Goal: Task Accomplishment & Management: Manage account settings

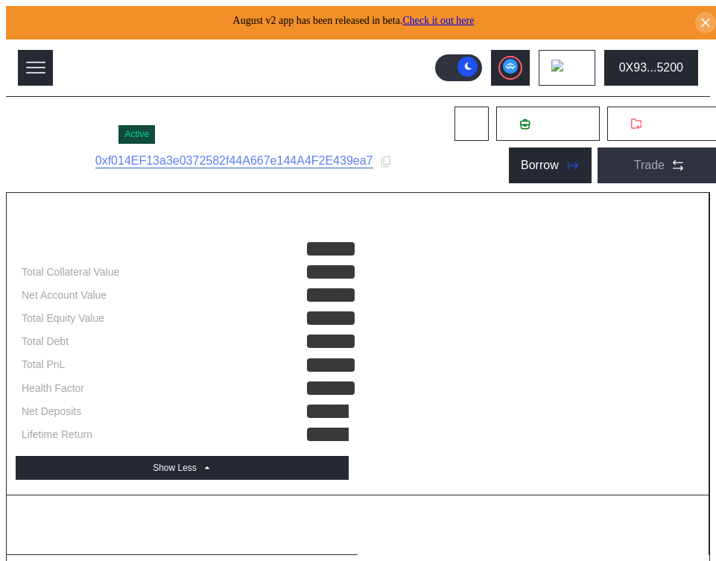
select select "*"
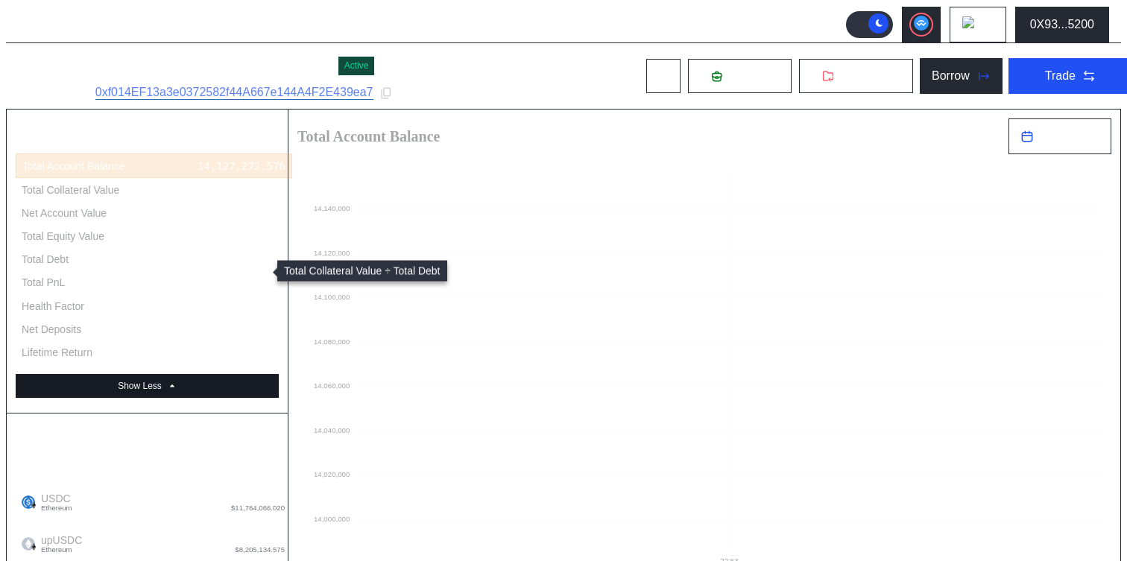
scroll to position [138, 0]
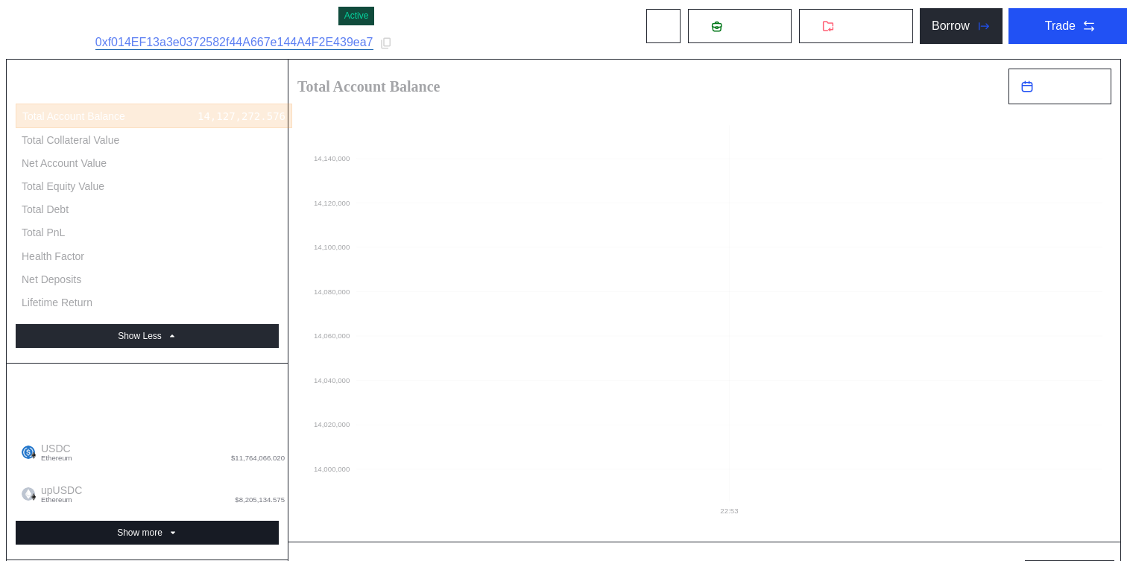
click at [175, 521] on button "Show more" at bounding box center [147, 533] width 263 height 24
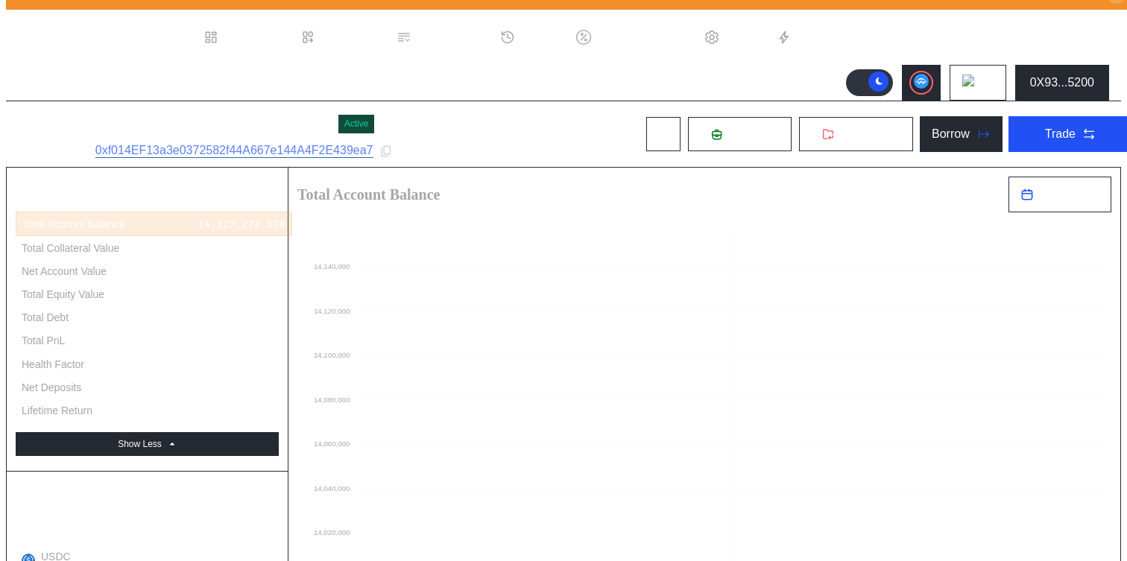
scroll to position [0, 0]
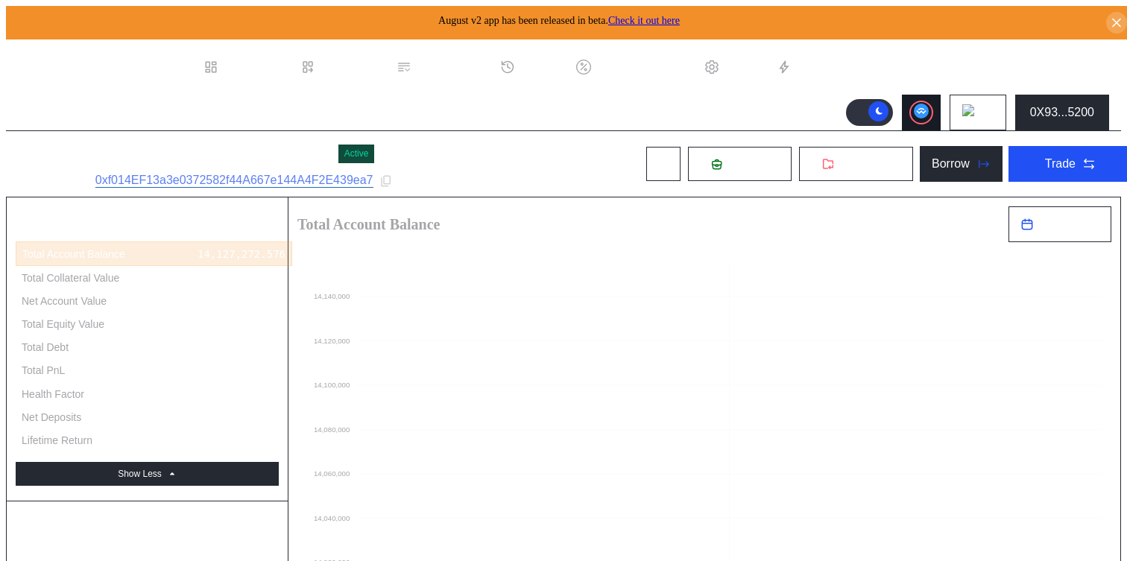
click at [716, 116] on button at bounding box center [921, 113] width 39 height 36
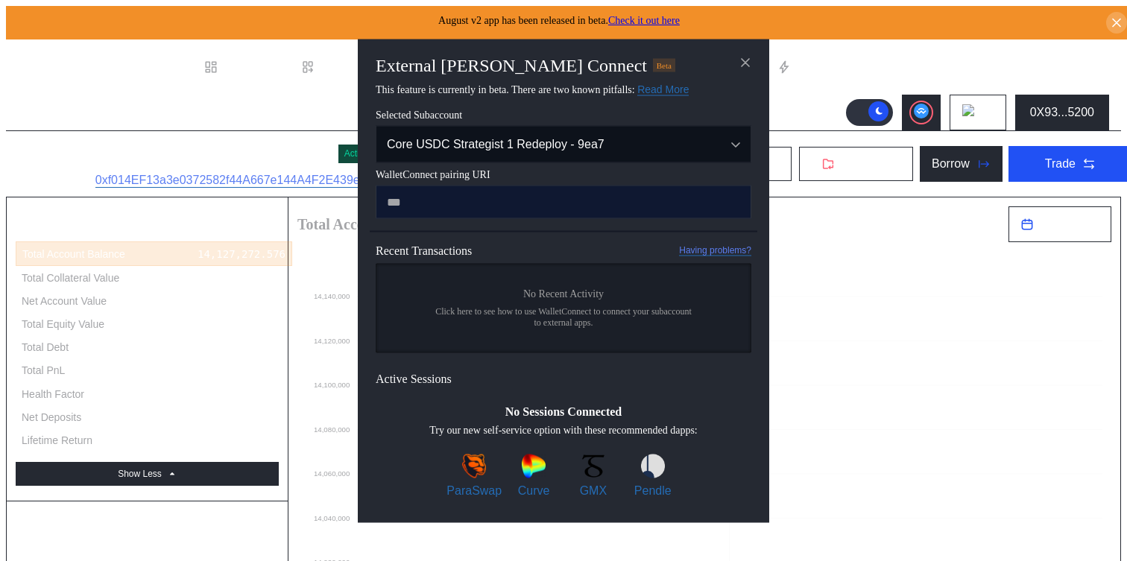
click at [519, 198] on input "modal" at bounding box center [564, 202] width 376 height 34
type input "**********"
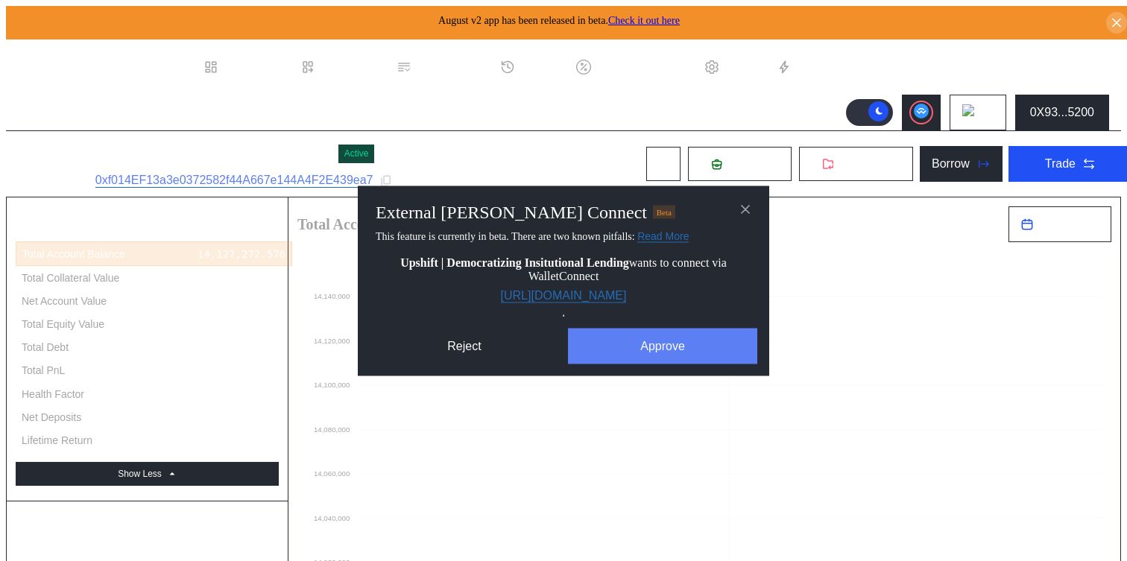
click at [631, 358] on button "Approve" at bounding box center [662, 346] width 189 height 36
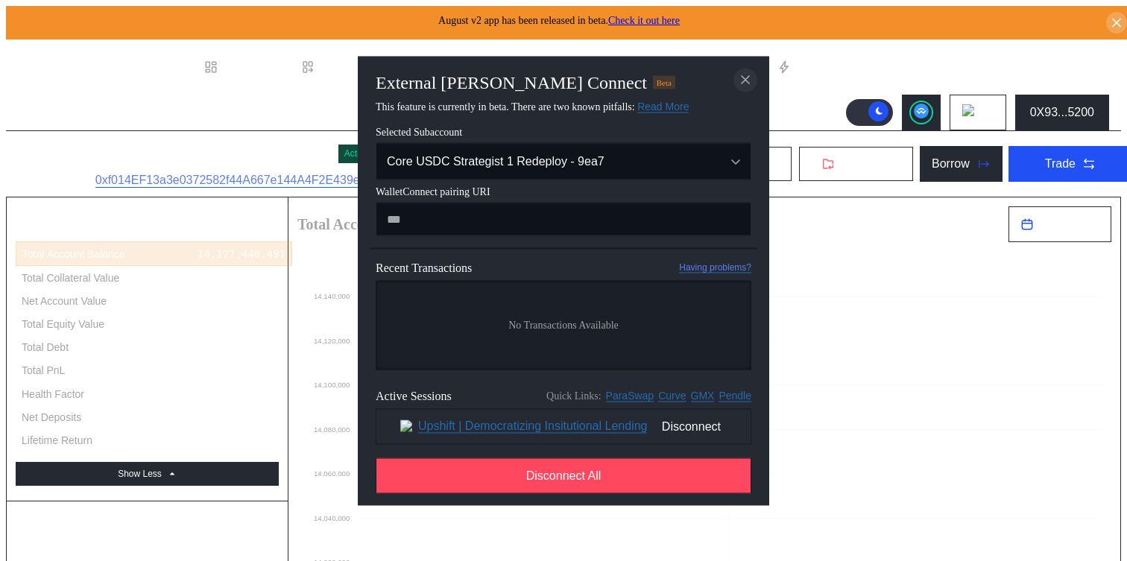
click at [716, 72] on icon "close modal" at bounding box center [745, 80] width 15 height 16
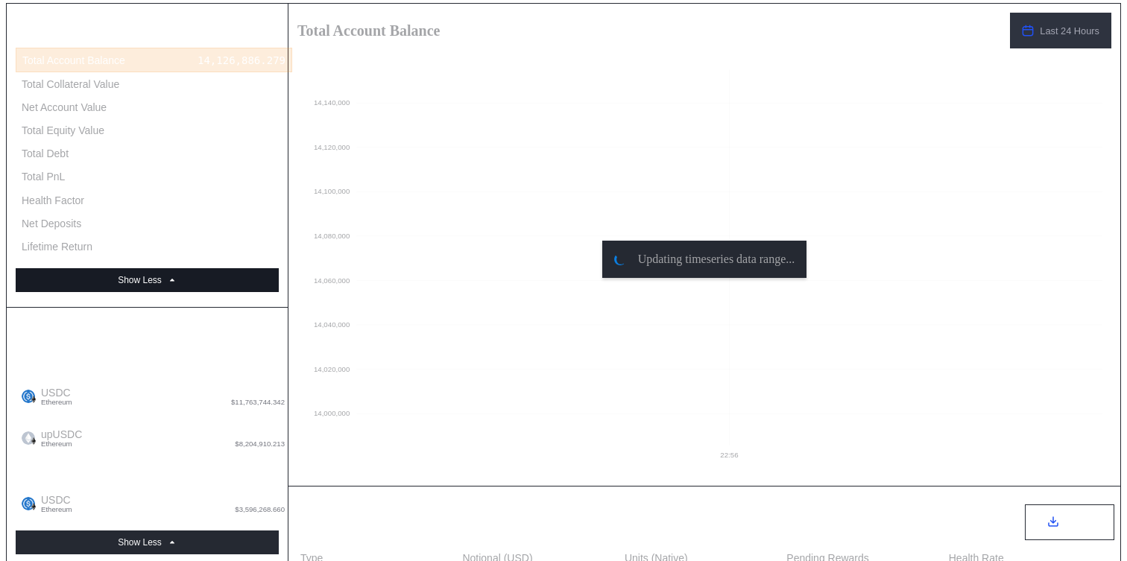
scroll to position [0, 0]
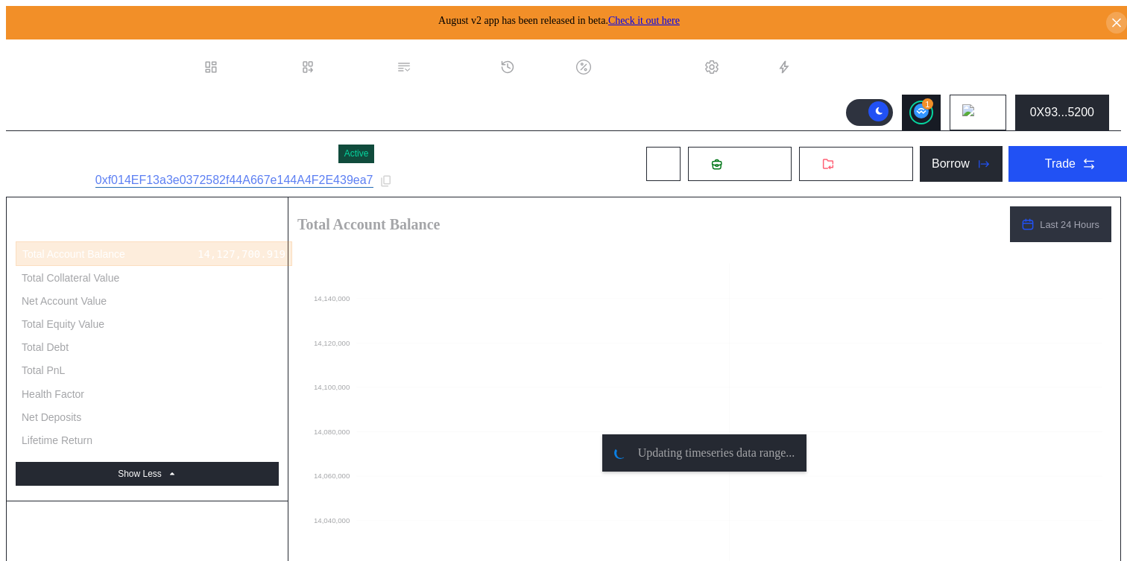
click at [716, 110] on circle at bounding box center [921, 111] width 15 height 15
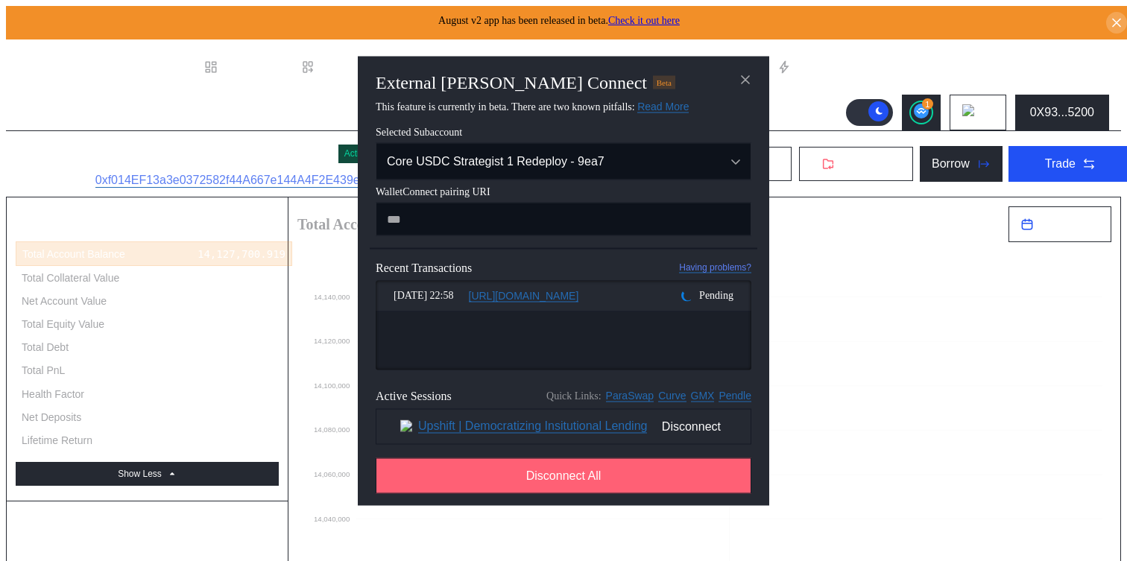
click at [599, 482] on span "Disconnect All" at bounding box center [563, 475] width 75 height 13
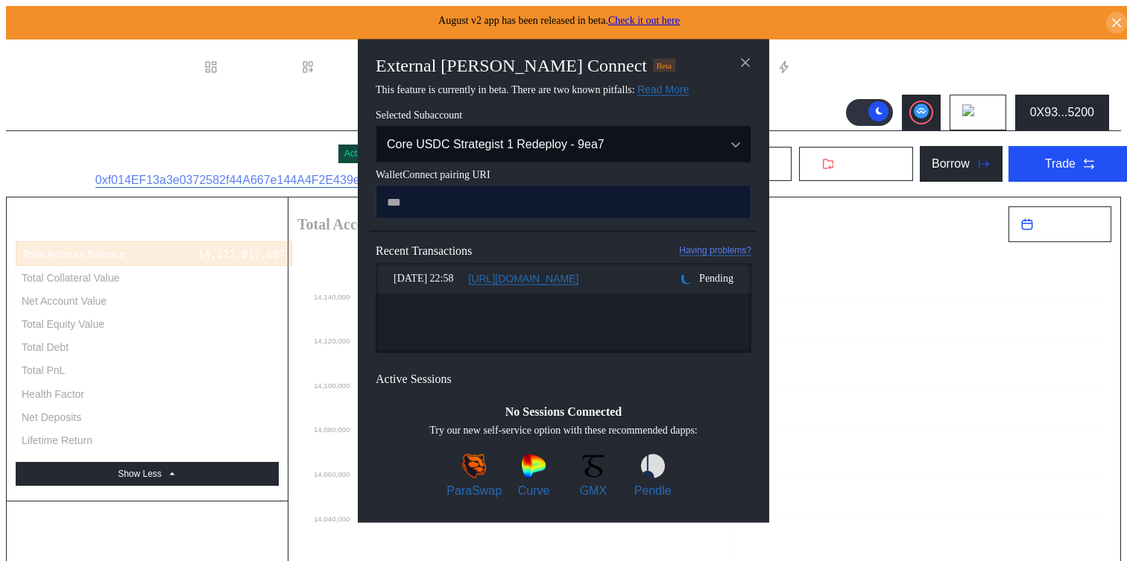
click at [716, 218] on input "modal" at bounding box center [564, 202] width 376 height 34
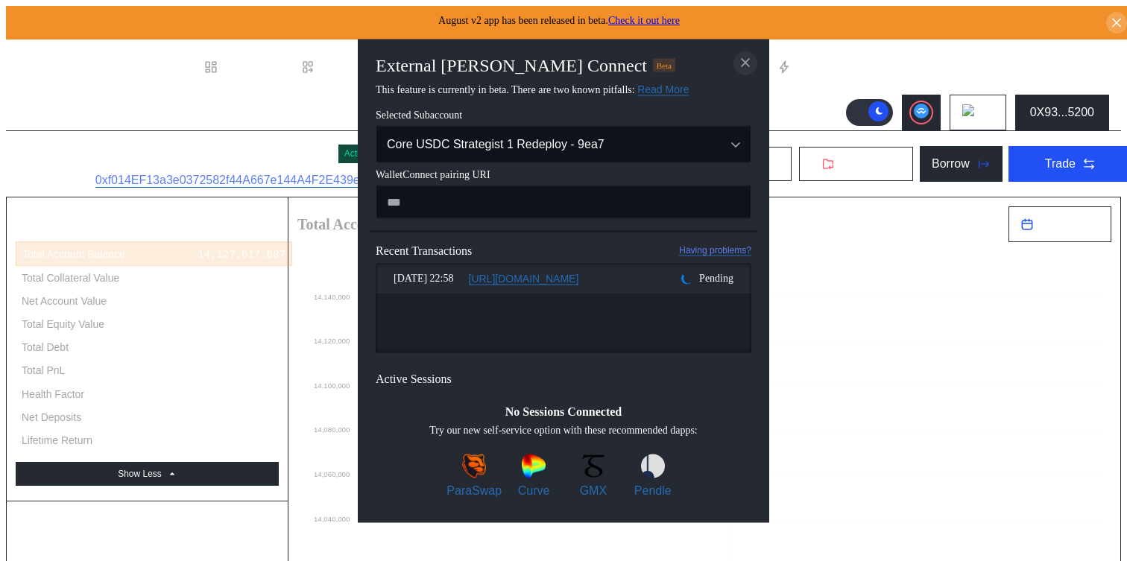
click at [716, 55] on icon "close modal" at bounding box center [745, 63] width 15 height 16
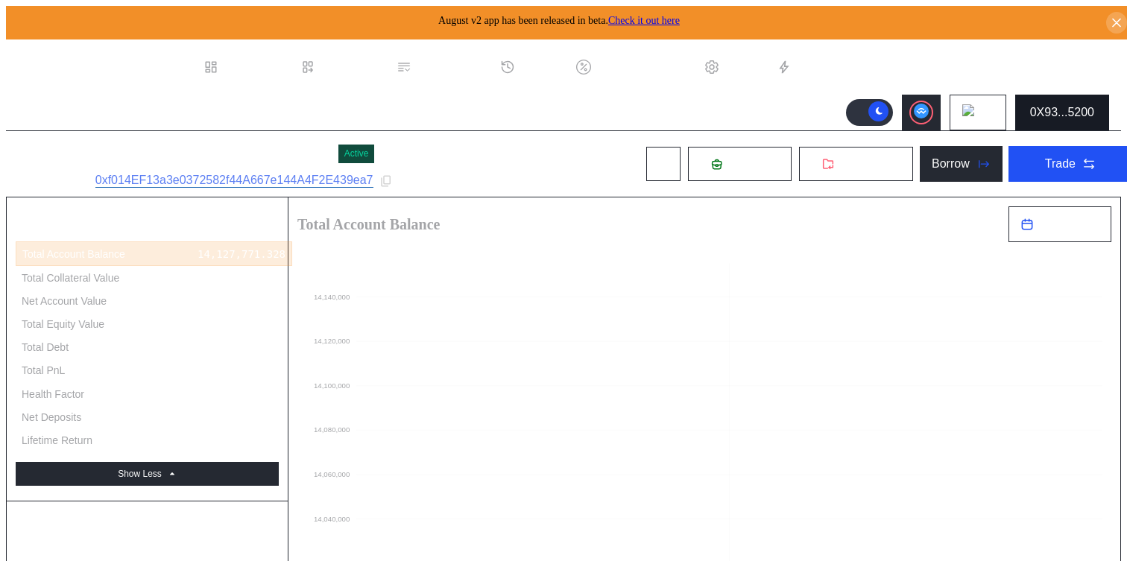
click at [716, 114] on div "0X93...5200" at bounding box center [1062, 112] width 64 height 13
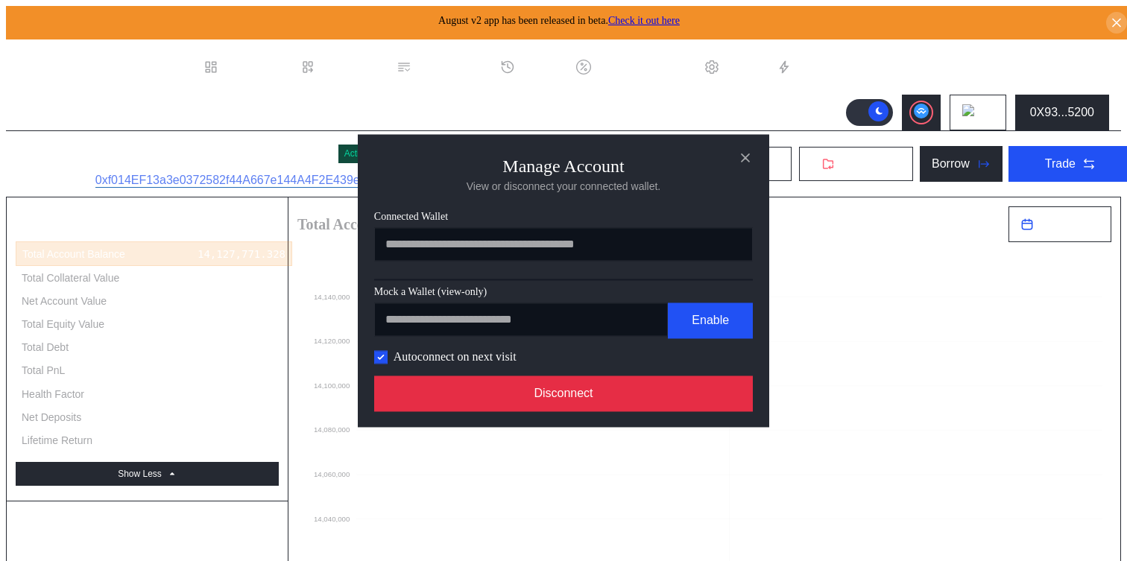
click at [637, 398] on button "Disconnect" at bounding box center [563, 394] width 379 height 36
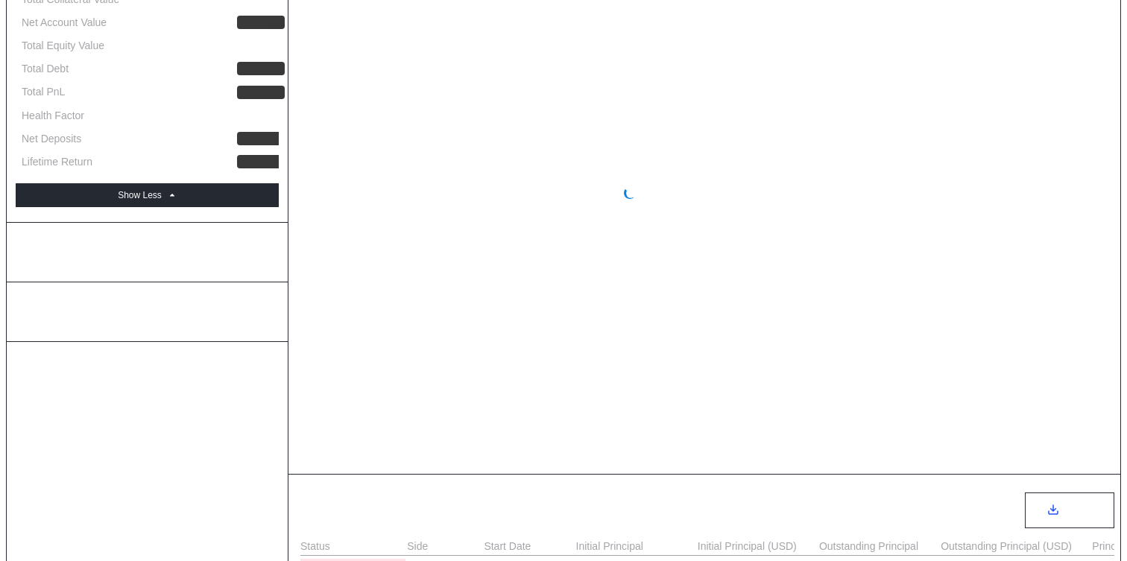
scroll to position [367, 0]
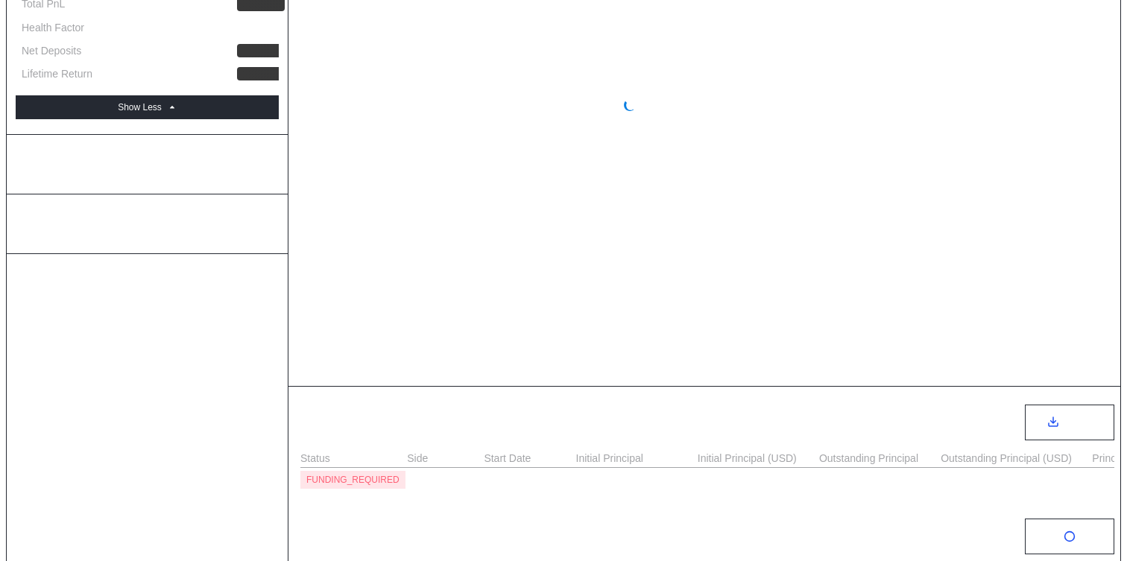
select select "*"
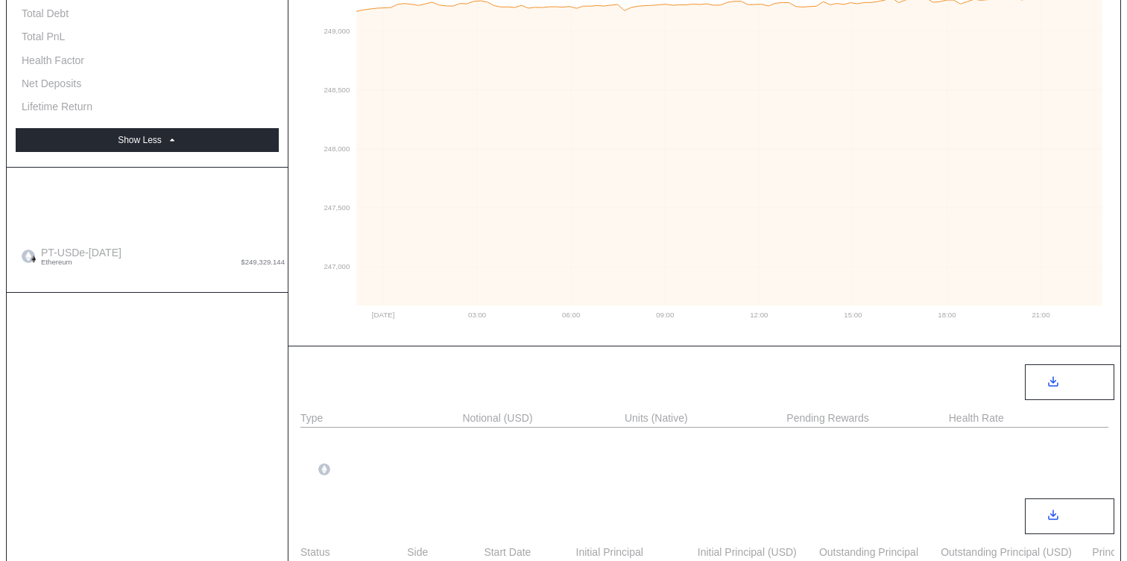
scroll to position [159, 0]
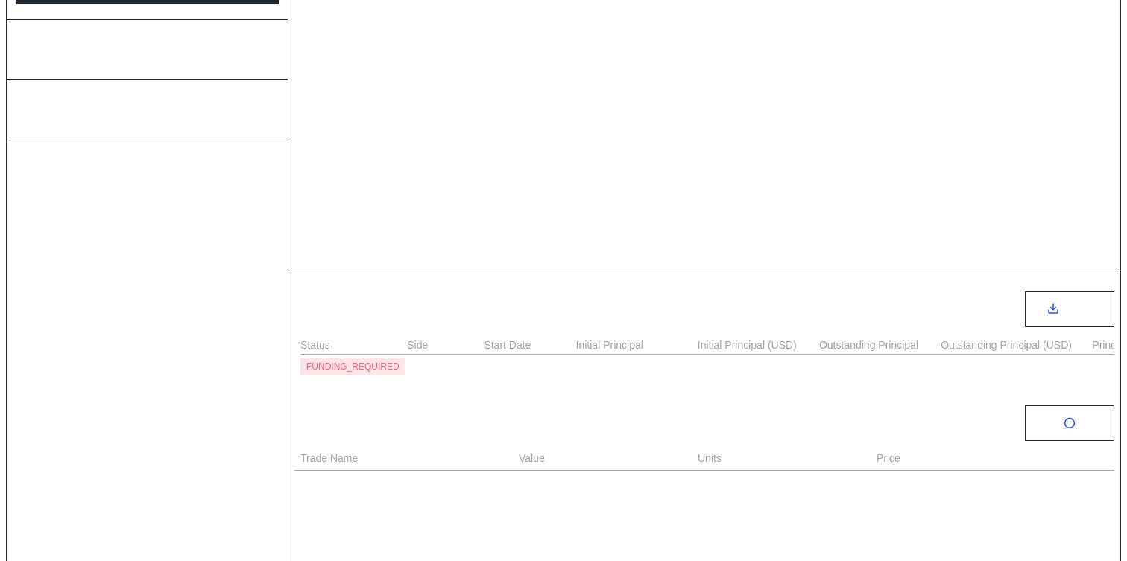
scroll to position [525, 0]
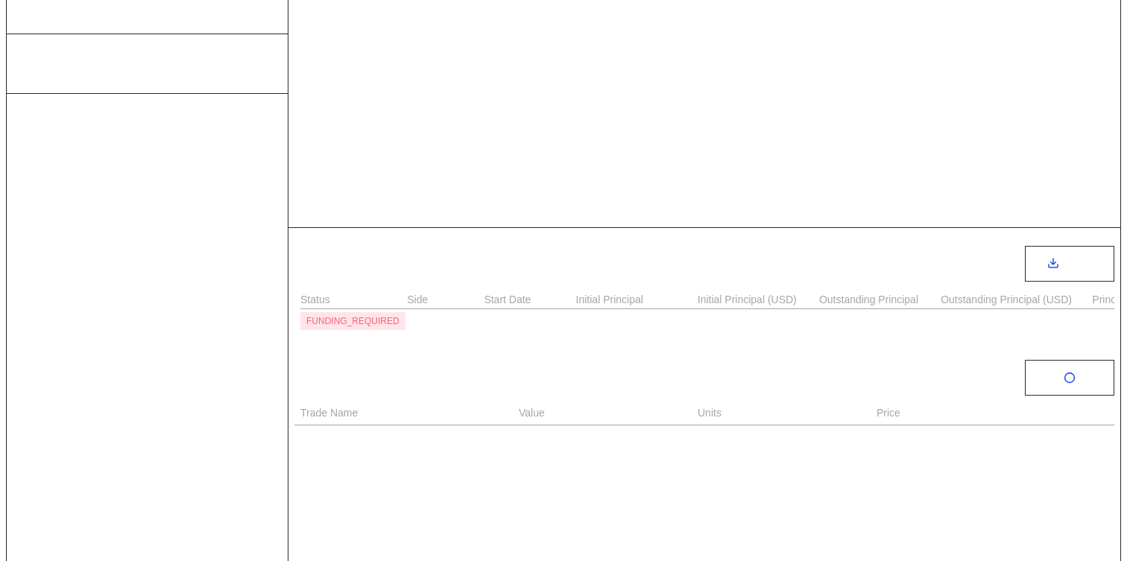
select select "*"
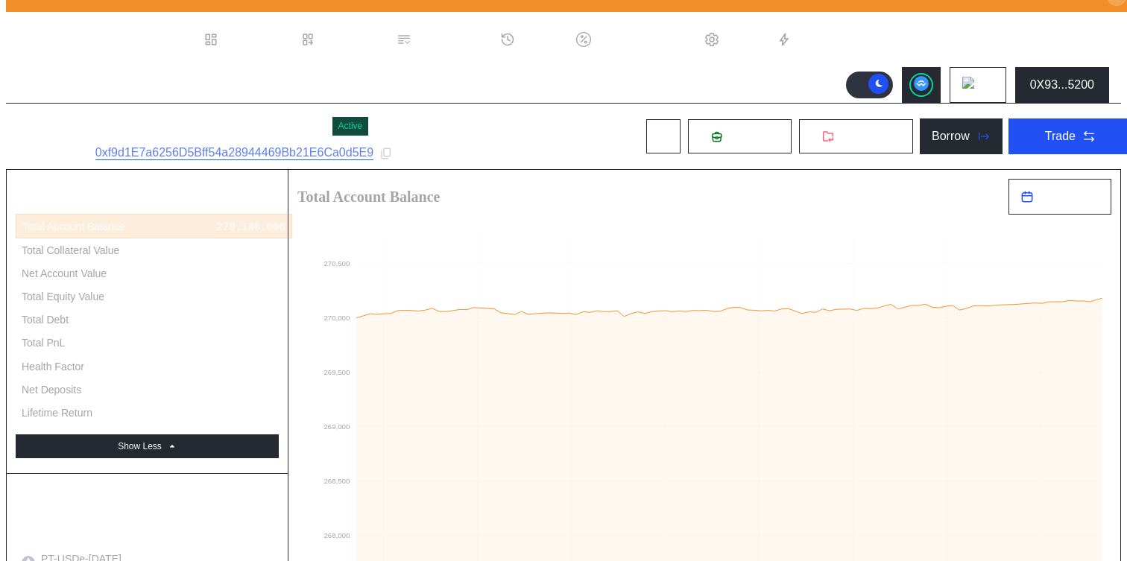
scroll to position [0, 0]
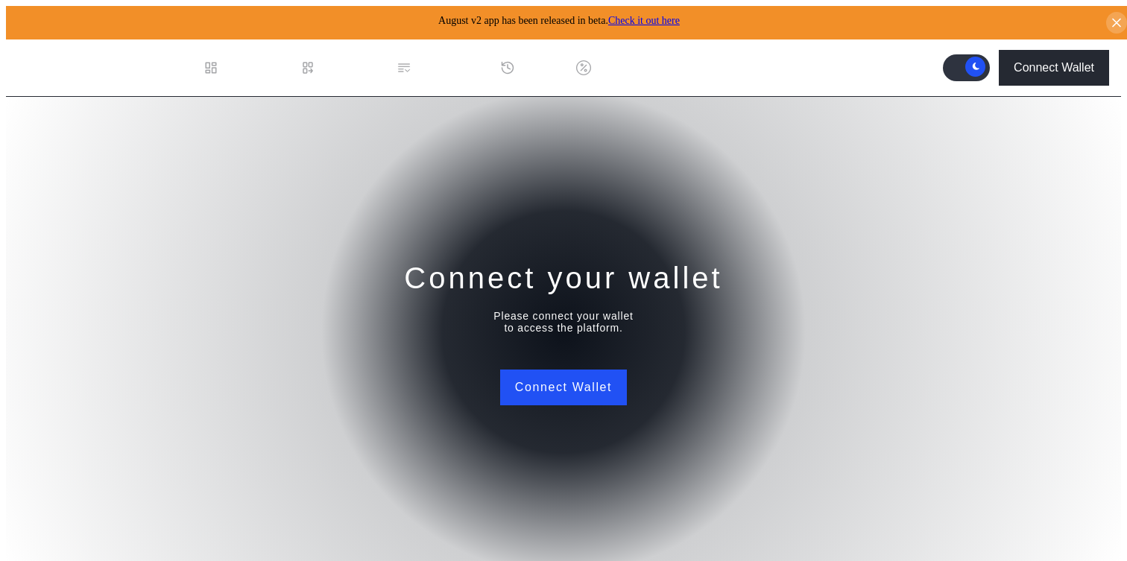
click at [598, 360] on div "Connect your wallet Please connect your wallet to access the platform. Connect …" at bounding box center [563, 332] width 1115 height 470
click at [593, 375] on button "Connect Wallet" at bounding box center [563, 388] width 127 height 36
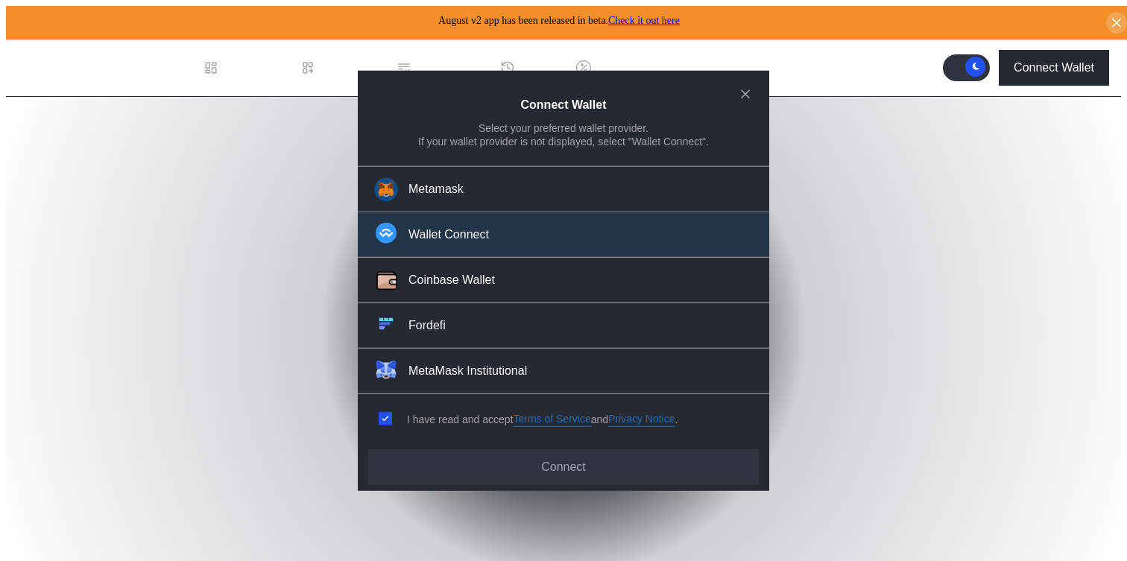
click at [546, 233] on button "Wallet Connect" at bounding box center [563, 234] width 411 height 45
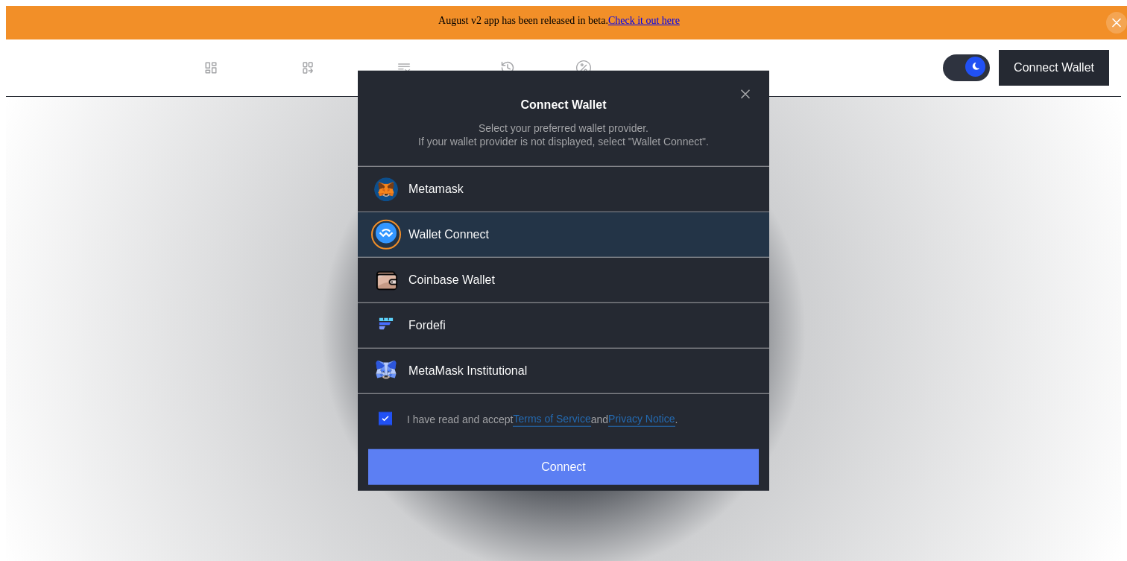
click at [524, 464] on button "Connect" at bounding box center [563, 467] width 391 height 36
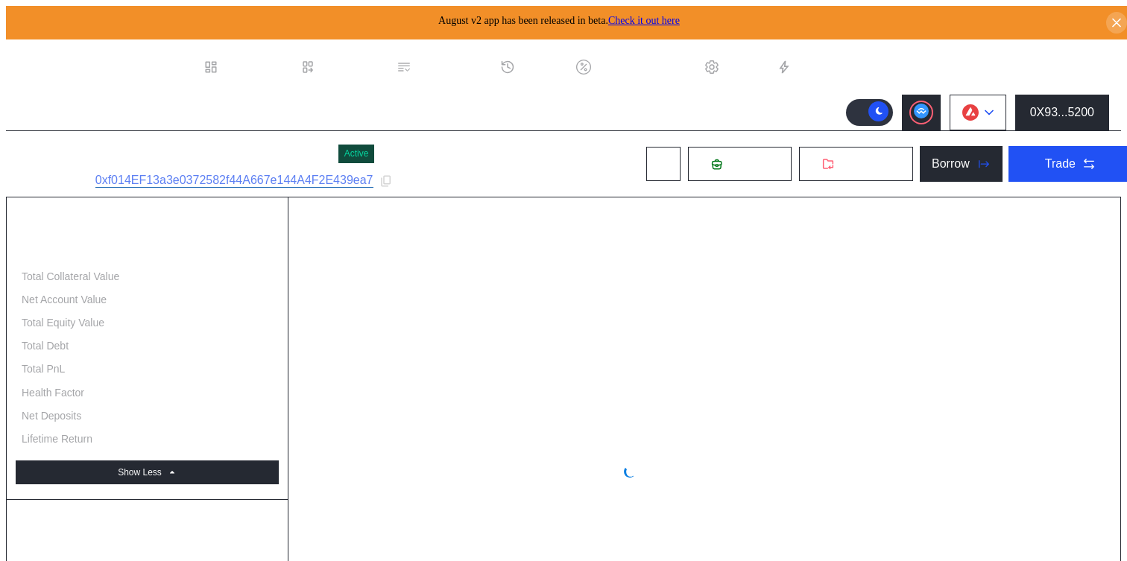
click at [968, 105] on img at bounding box center [970, 112] width 16 height 16
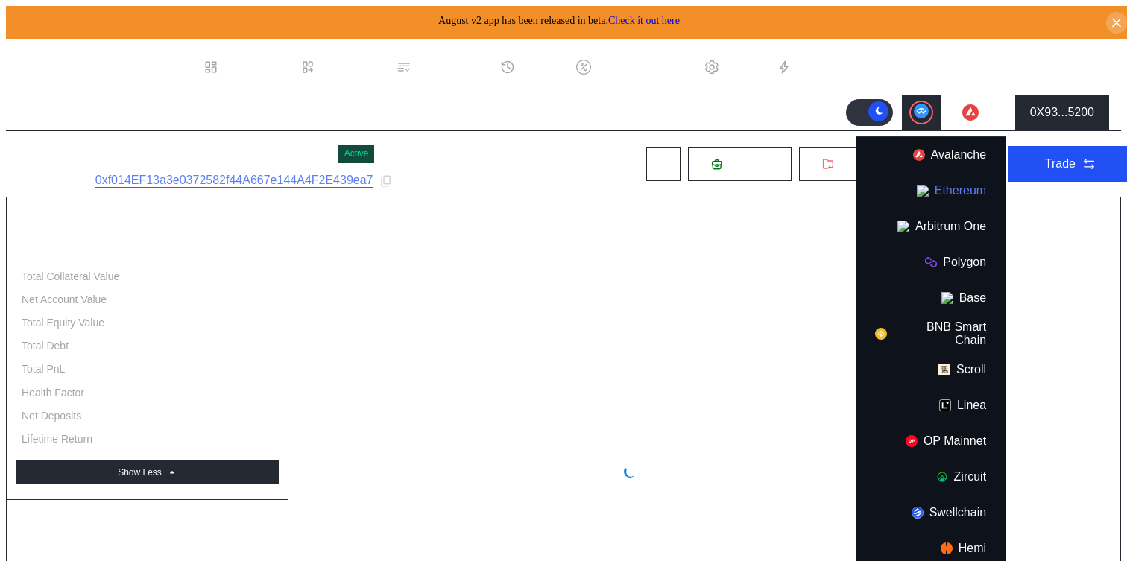
click at [938, 175] on button "Ethereum" at bounding box center [930, 191] width 149 height 36
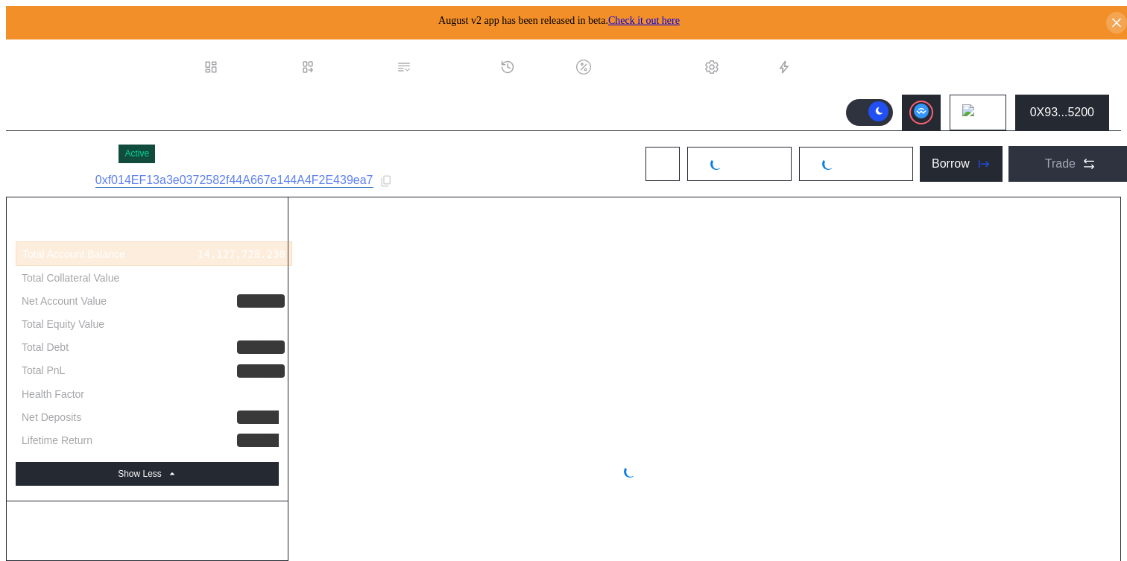
select select "*"
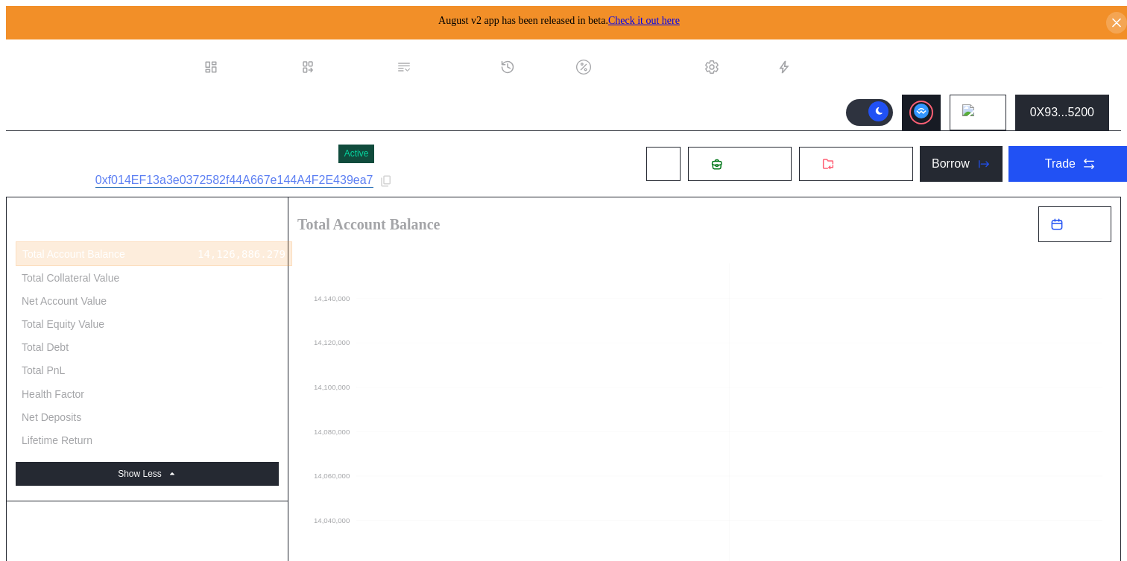
click at [929, 104] on circle at bounding box center [921, 111] width 15 height 15
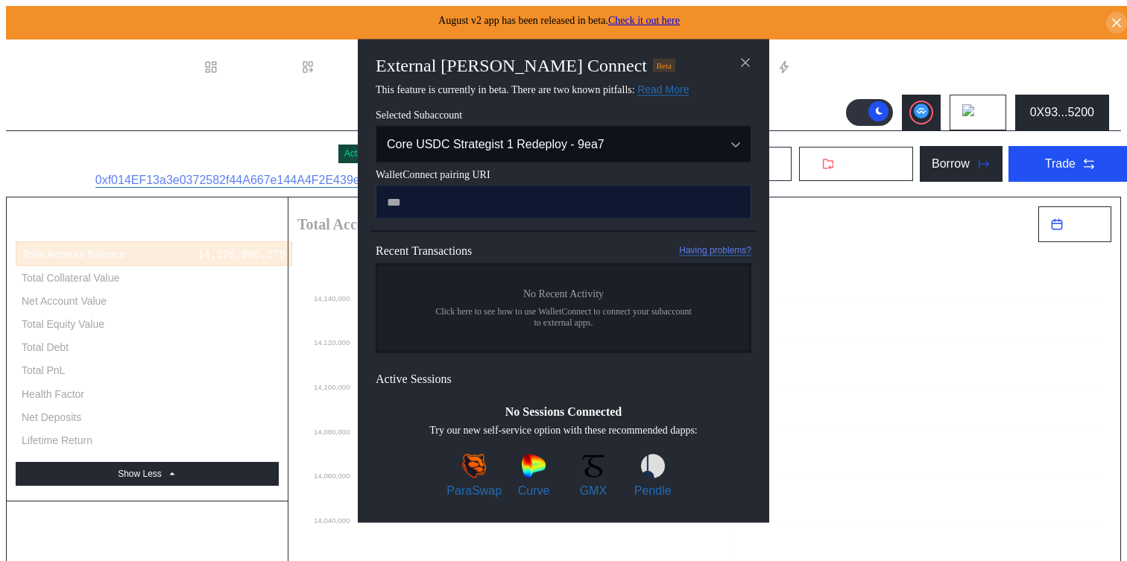
type input "**********"
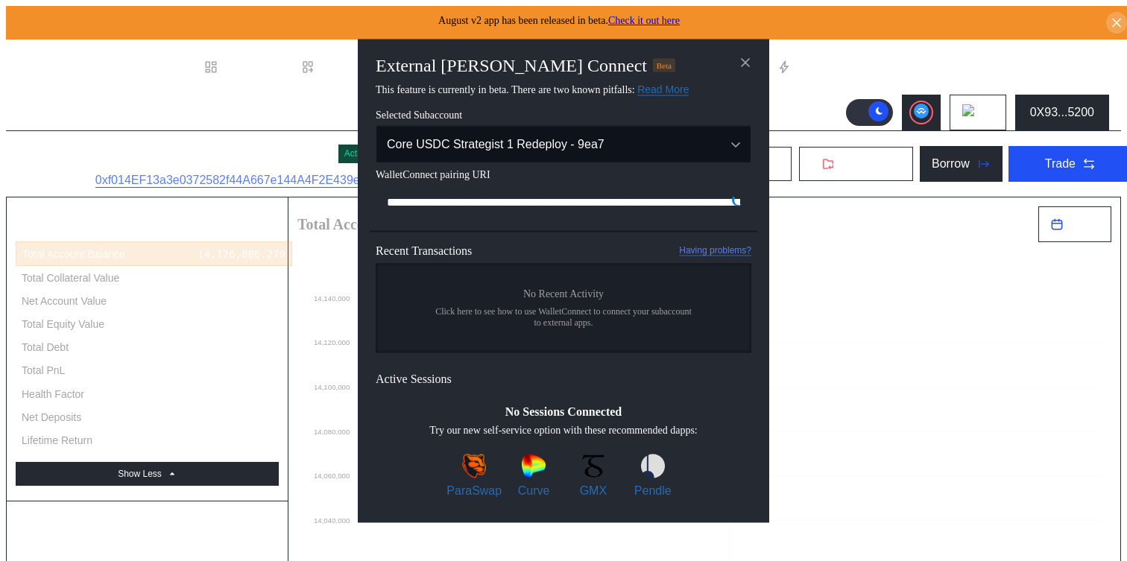
scroll to position [0, 917]
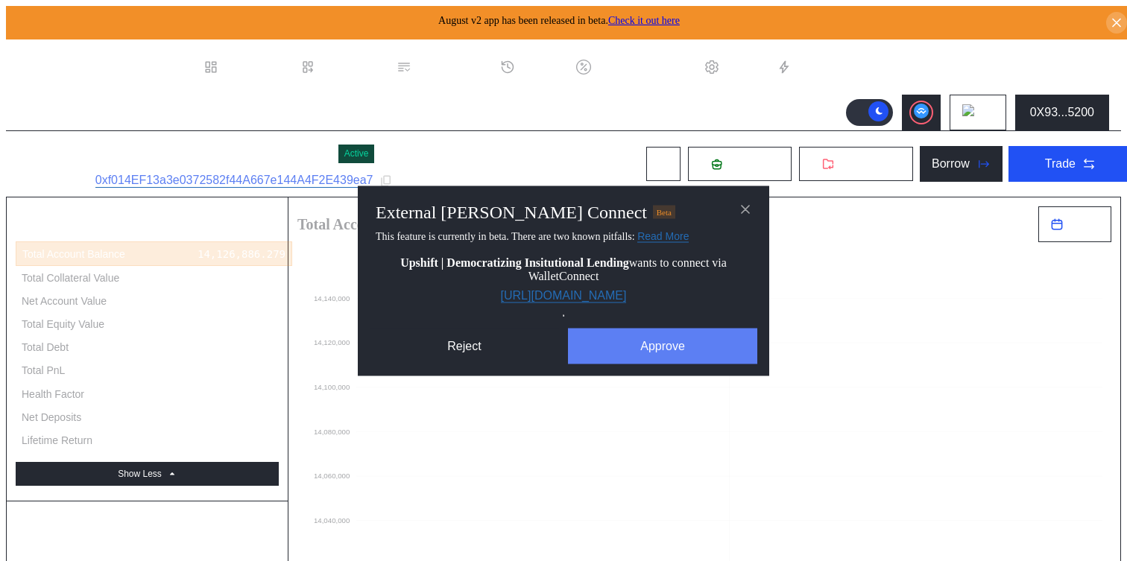
click at [681, 358] on button "Approve" at bounding box center [662, 346] width 189 height 36
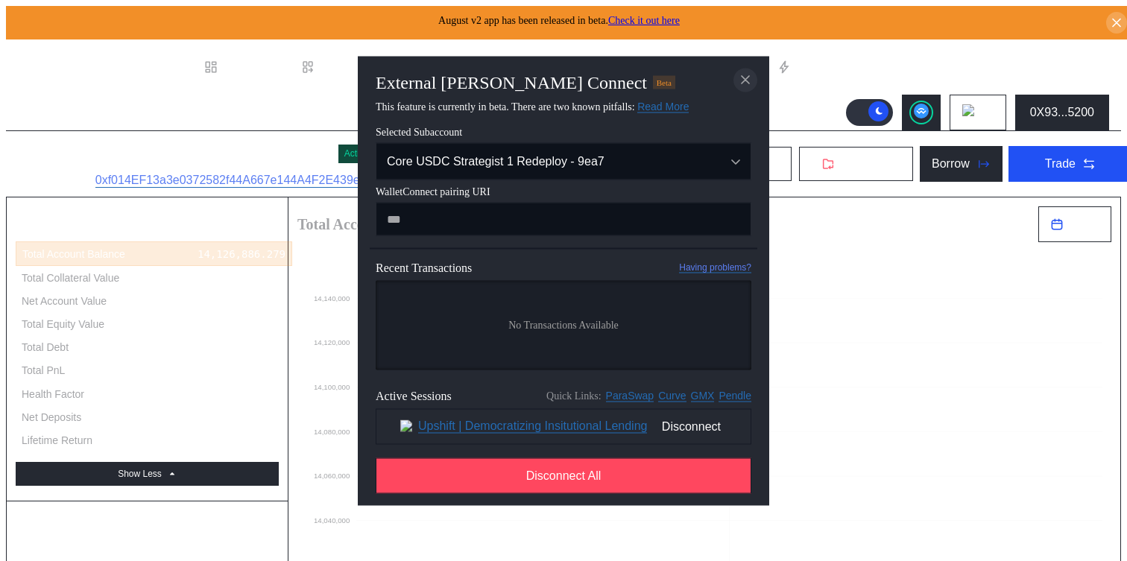
click at [739, 75] on icon "close modal" at bounding box center [745, 80] width 15 height 16
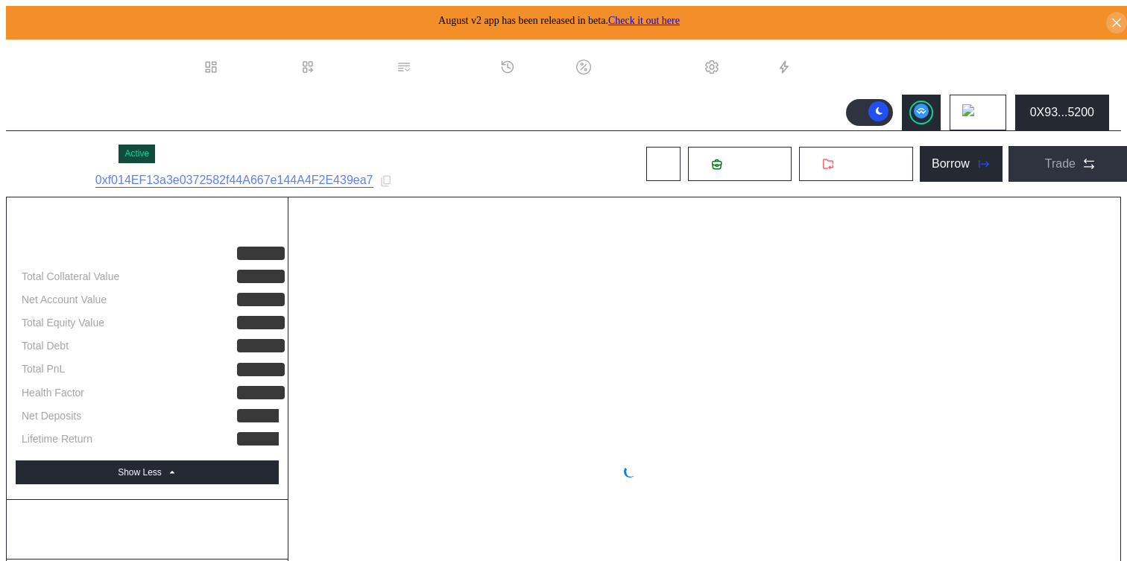
select select "*"
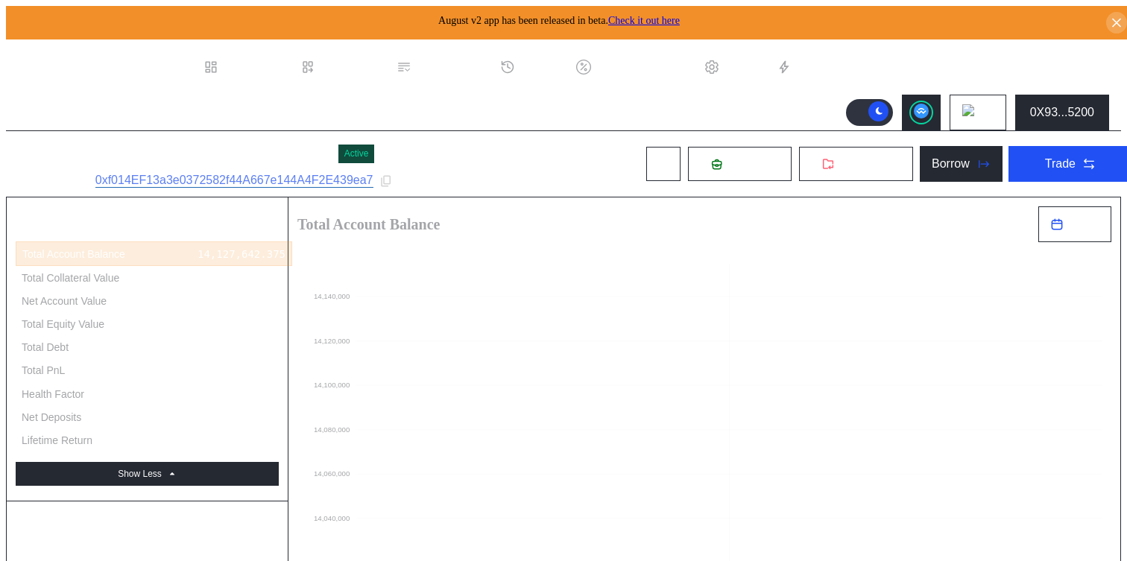
scroll to position [402, 0]
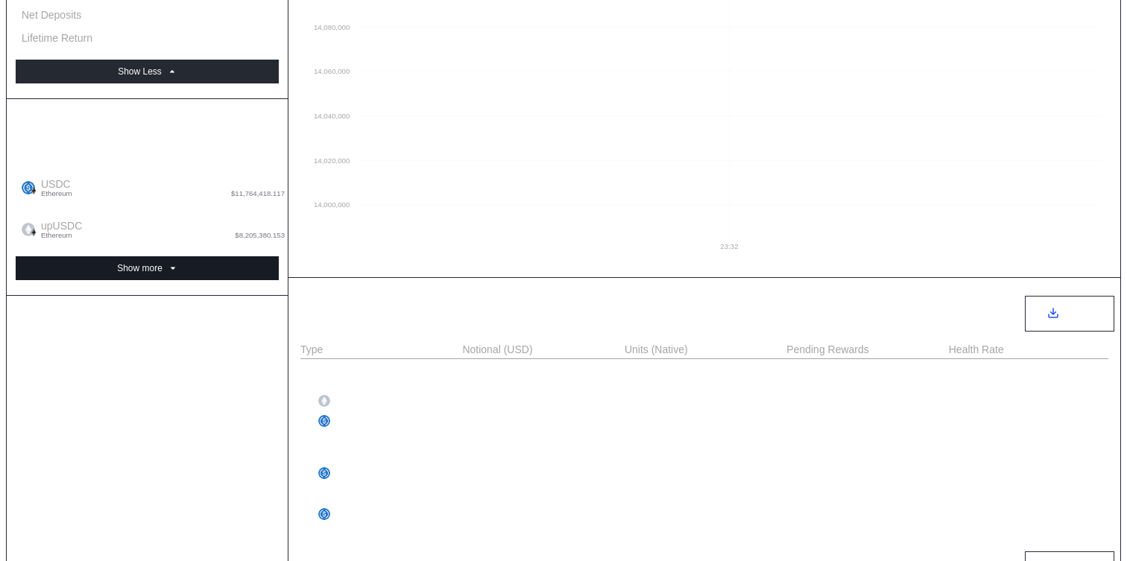
click at [154, 263] on div "Show more" at bounding box center [139, 268] width 45 height 10
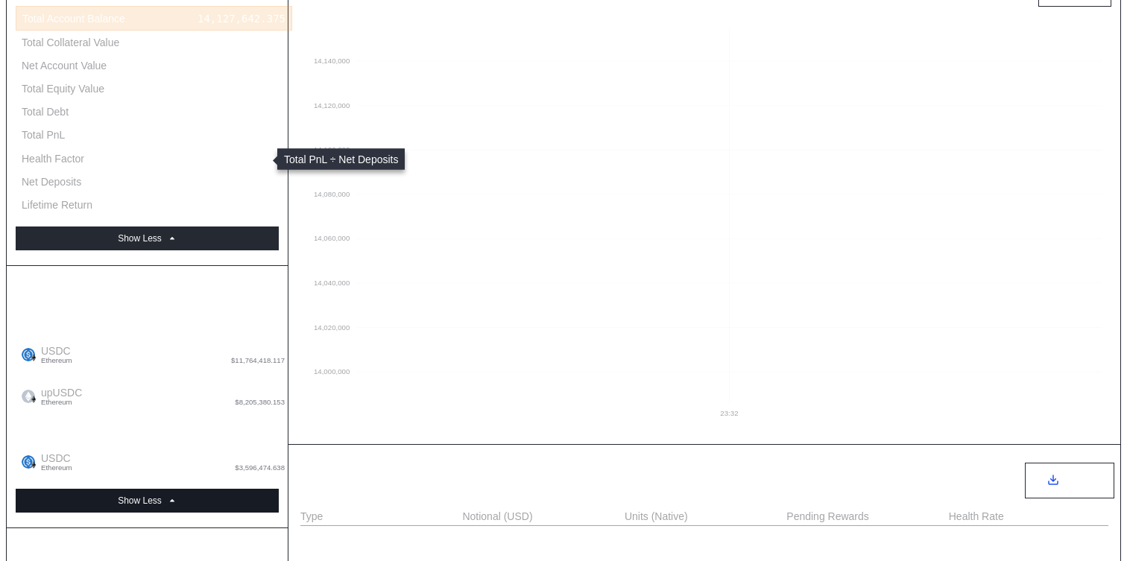
scroll to position [247, 0]
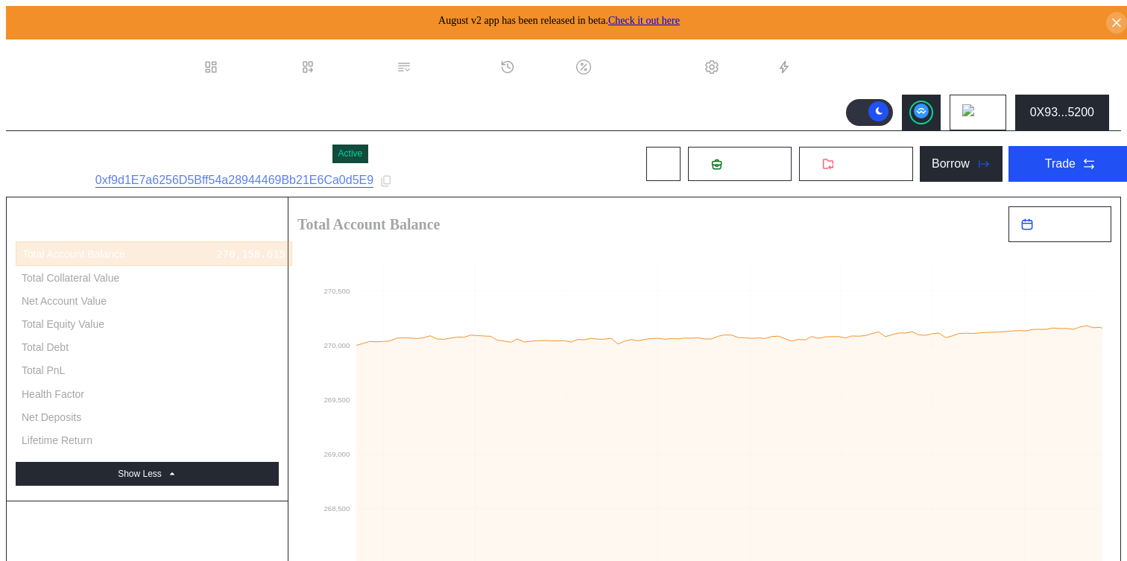
select select "*"
click at [392, 180] on icon at bounding box center [385, 180] width 13 height 13
select select "*"
